Goal: Complete application form: Complete application form

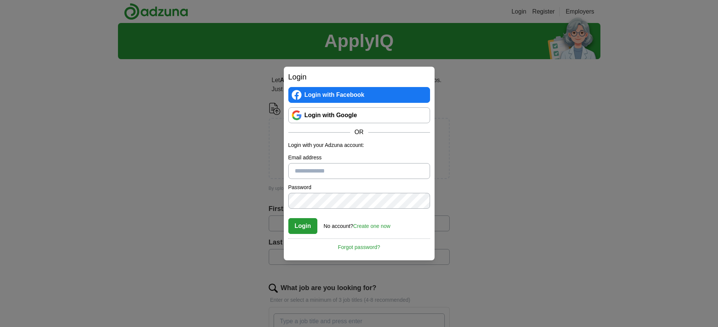
click at [322, 115] on link "Login with Google" at bounding box center [359, 115] width 142 height 16
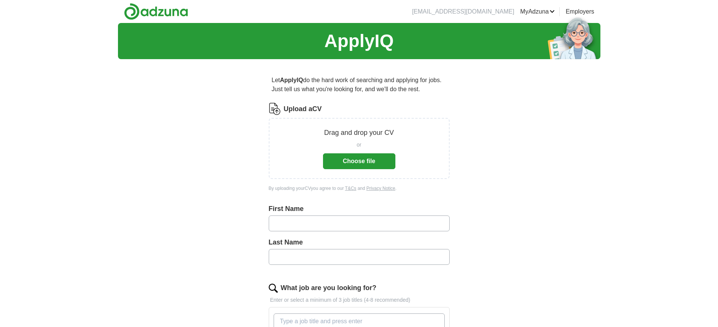
click at [333, 159] on button "Choose file" at bounding box center [359, 161] width 72 height 16
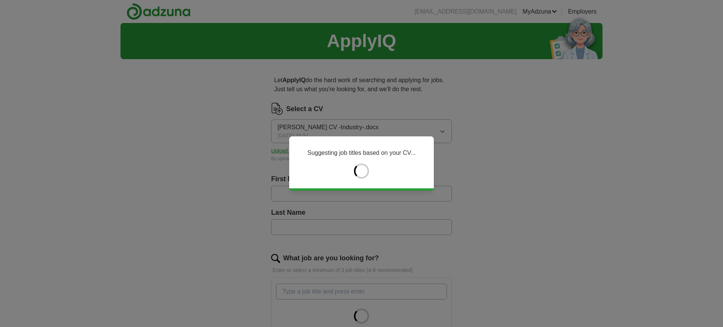
type input "*****"
type input "*******"
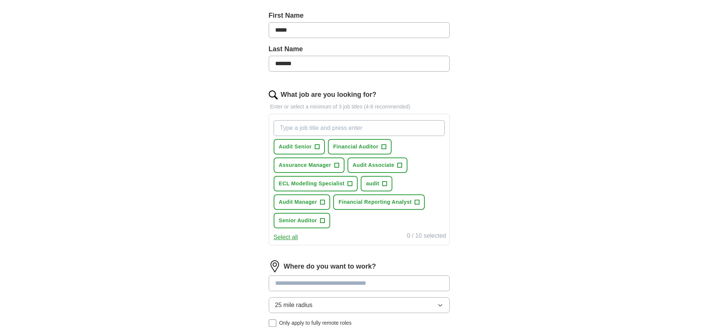
scroll to position [165, 0]
click at [316, 128] on input "What job are you looking for?" at bounding box center [359, 127] width 171 height 16
type input "financial accountant"
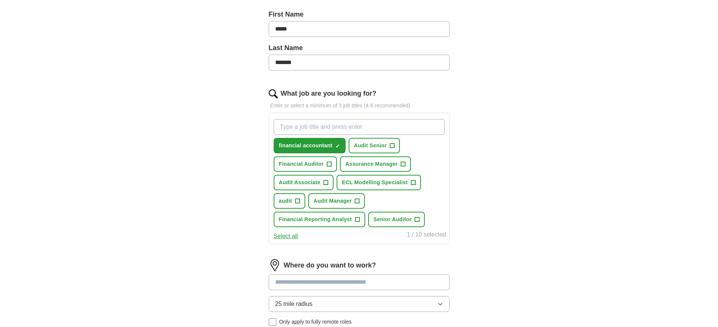
click at [341, 123] on input "What job are you looking for?" at bounding box center [359, 127] width 171 height 16
type input "f"
type input "Financial planning and analysis"
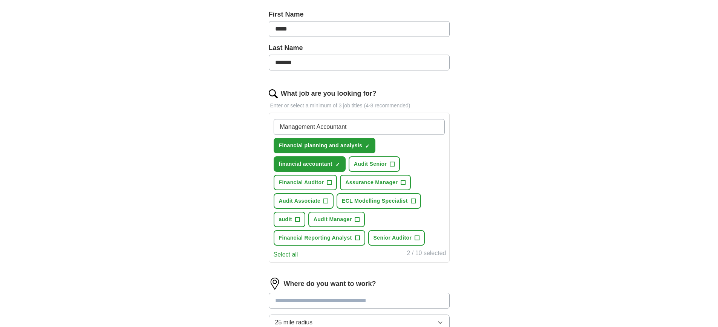
type input "Management Accountant"
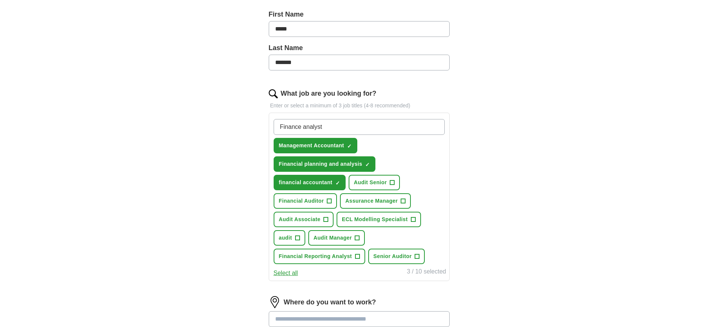
type input "Finance analyst"
type input "Transactional services"
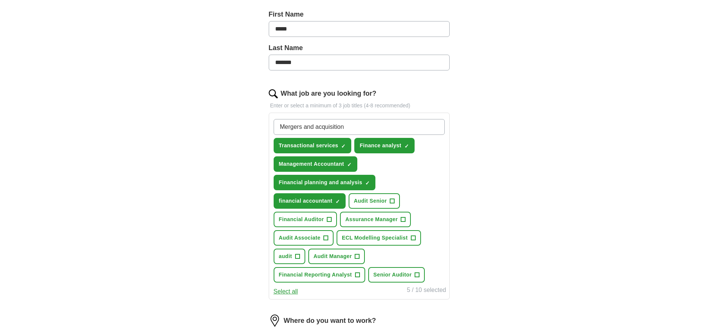
type input "Mergers and acquisitions"
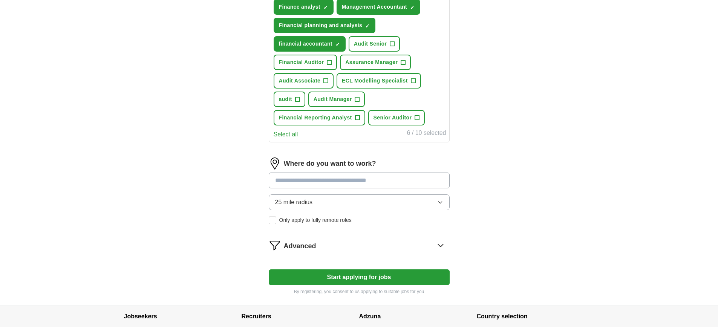
scroll to position [326, 0]
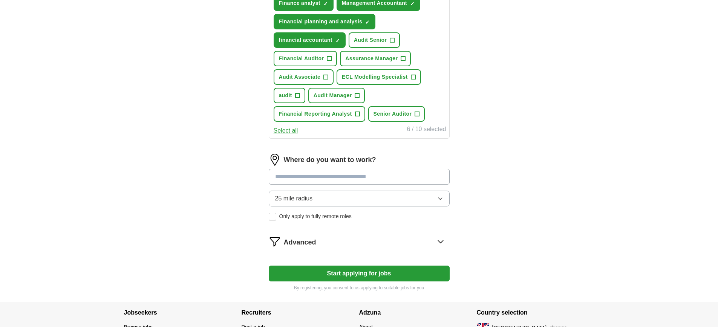
click at [294, 204] on button "25 mile radius" at bounding box center [359, 199] width 181 height 16
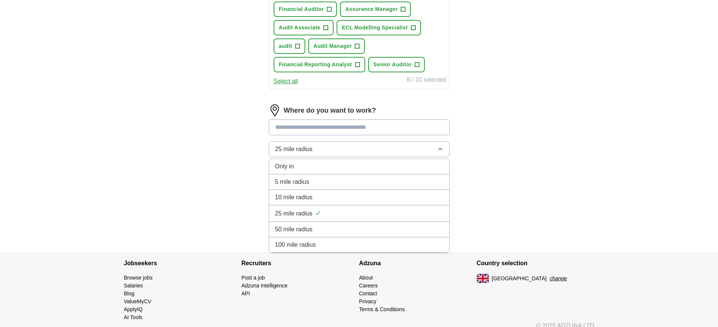
scroll to position [384, 0]
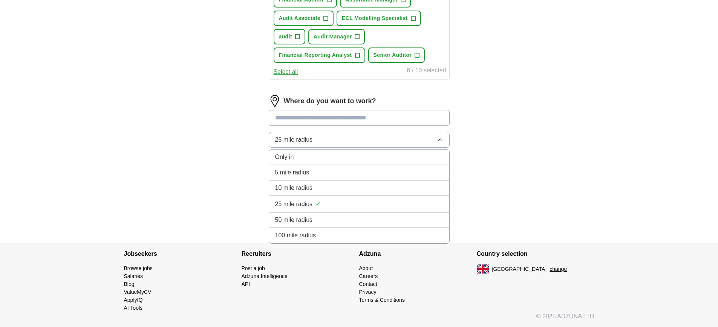
click at [285, 239] on span "100 mile radius" at bounding box center [295, 235] width 41 height 9
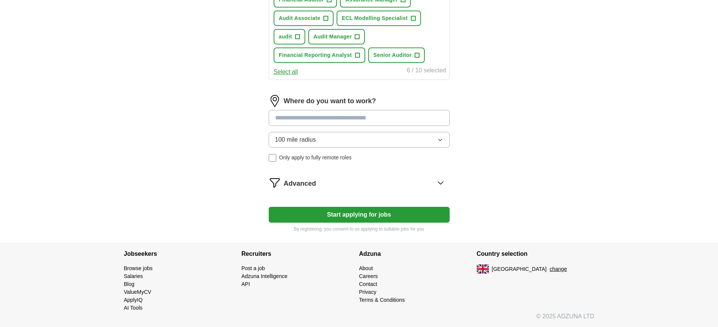
click at [303, 213] on button "Start applying for jobs" at bounding box center [359, 215] width 181 height 16
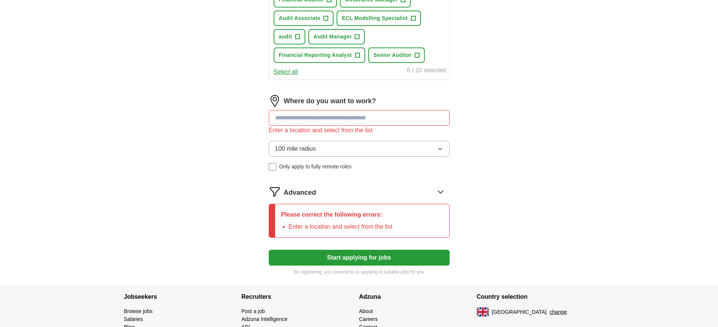
click at [283, 115] on input at bounding box center [359, 118] width 181 height 16
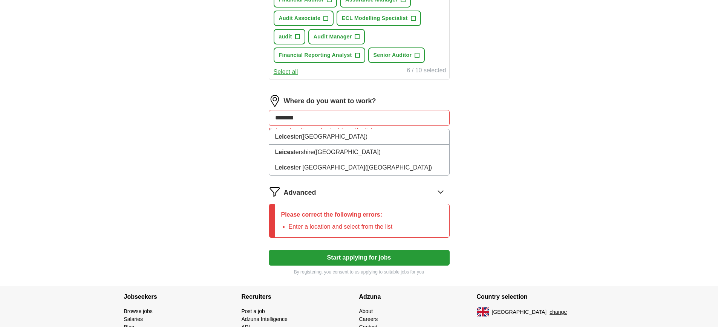
type input "*********"
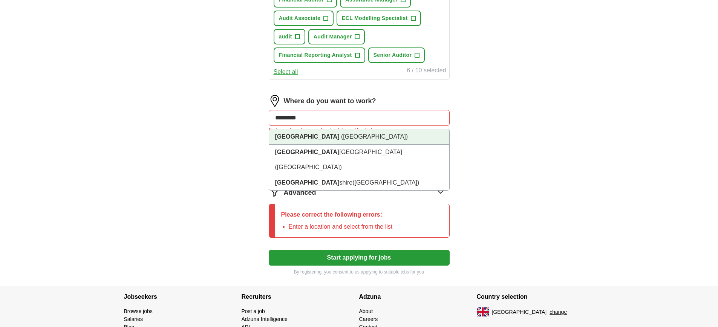
click at [291, 136] on strong "[GEOGRAPHIC_DATA]" at bounding box center [307, 136] width 64 height 6
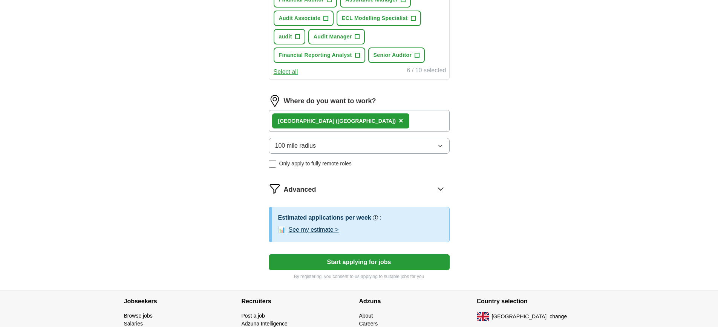
click at [298, 228] on button "See my estimate >" at bounding box center [314, 229] width 50 height 9
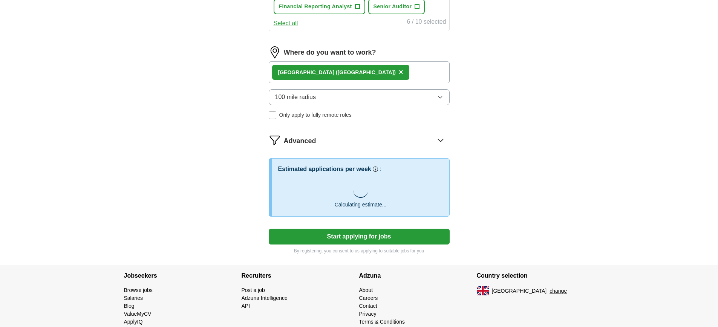
scroll to position [437, 0]
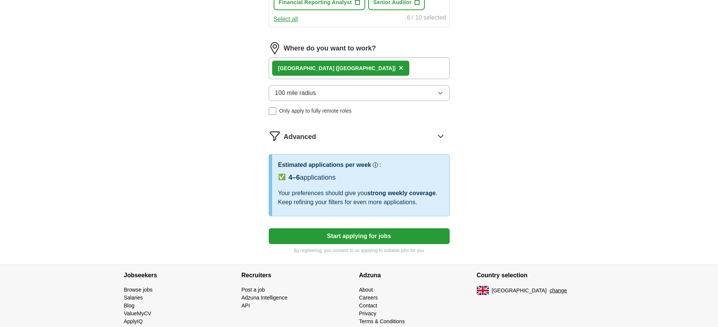
click at [296, 237] on button "Start applying for jobs" at bounding box center [359, 236] width 181 height 16
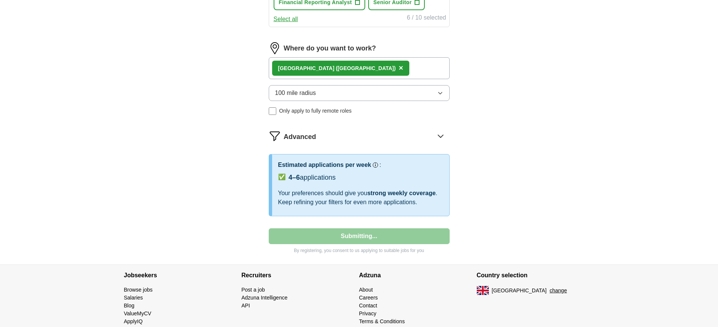
select select "**"
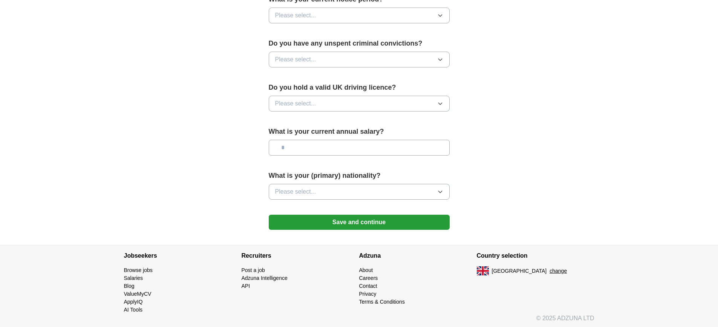
scroll to position [0, 0]
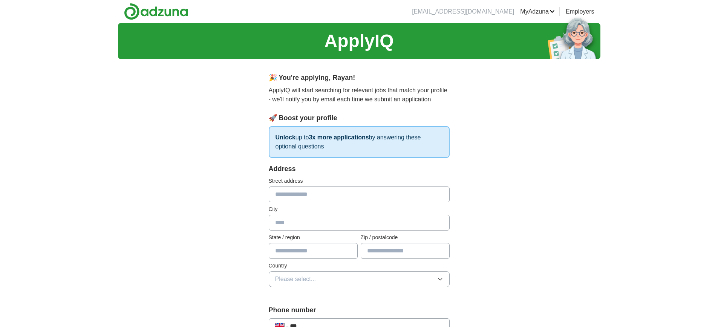
click at [290, 196] on input "text" at bounding box center [359, 195] width 181 height 16
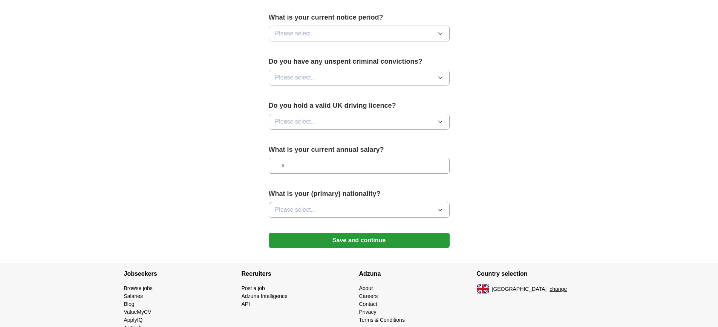
scroll to position [436, 0]
click at [324, 243] on button "Save and continue" at bounding box center [359, 240] width 181 height 15
